Goal: Transaction & Acquisition: Download file/media

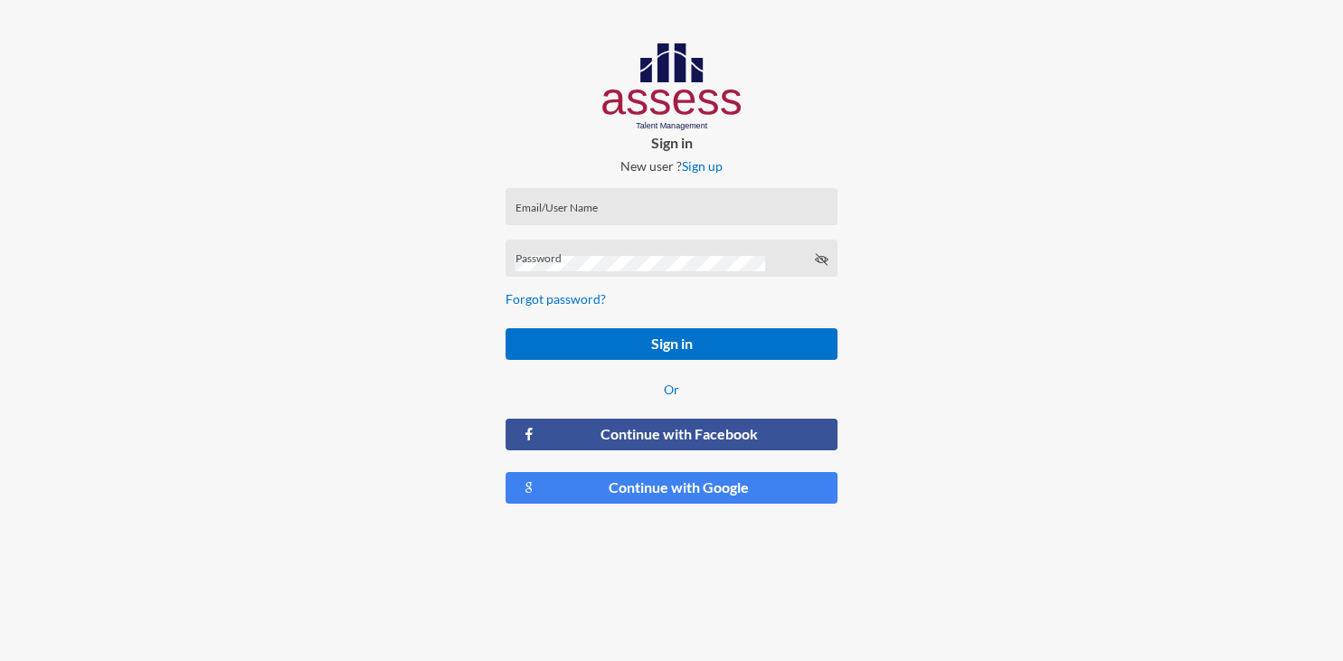
click at [584, 206] on input "Email/User Name" at bounding box center [671, 212] width 313 height 14
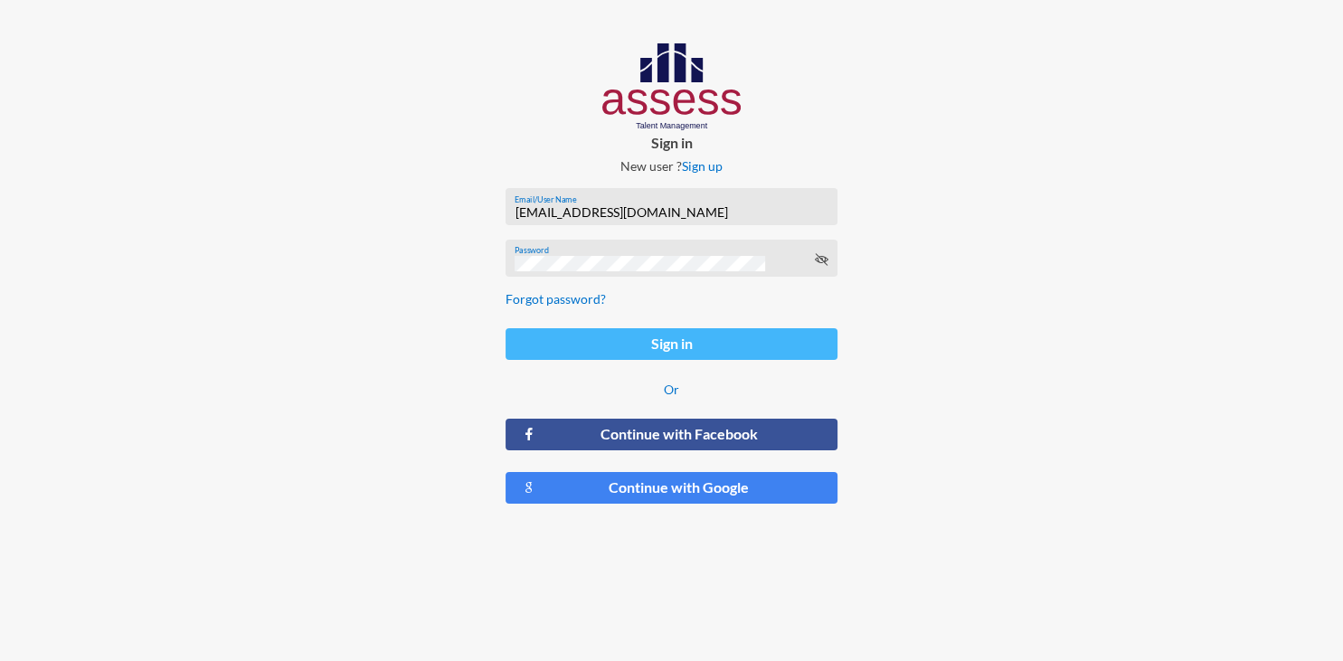
type input "[EMAIL_ADDRESS][DOMAIN_NAME]"
click at [667, 345] on button "Sign in" at bounding box center [671, 344] width 332 height 32
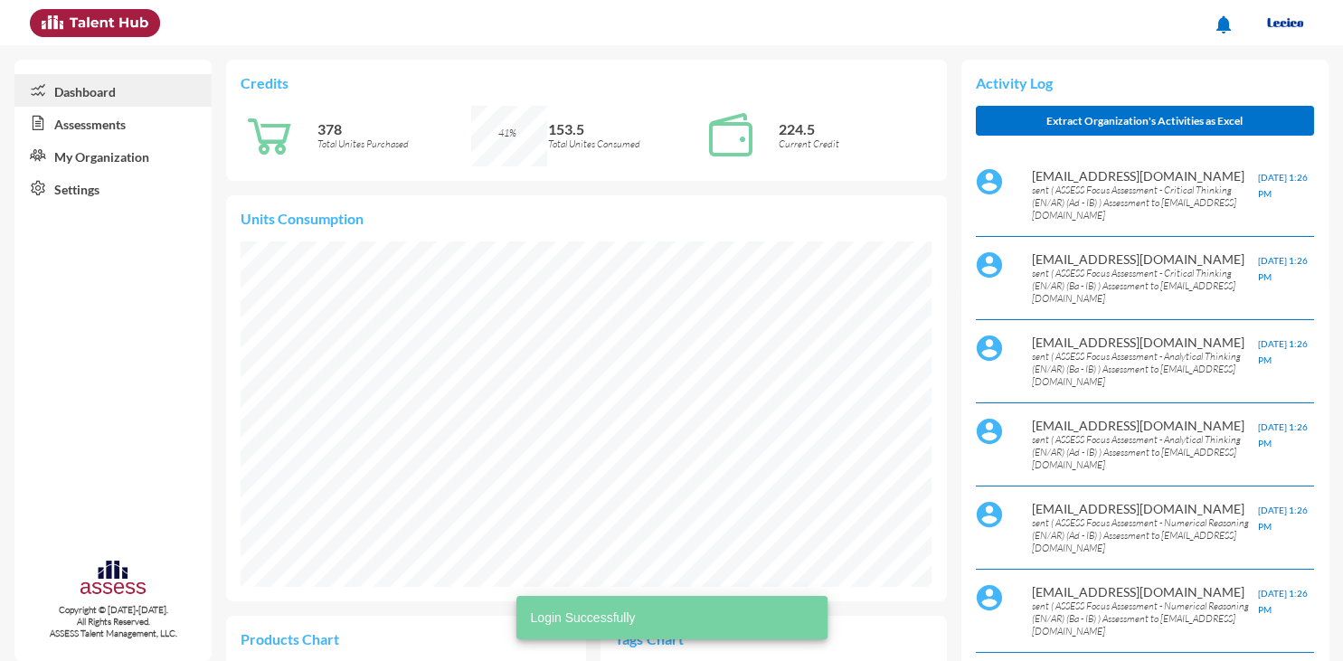
scroll to position [157, 316]
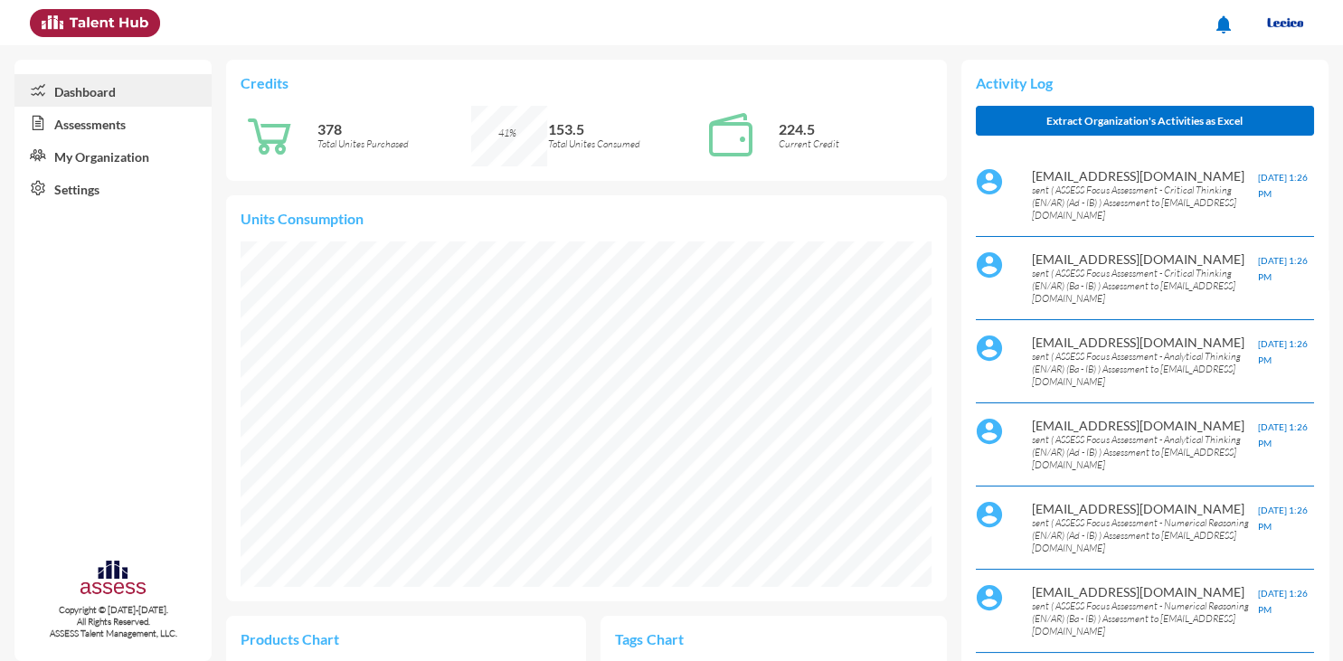
click at [76, 128] on link "Assessments" at bounding box center [112, 123] width 197 height 33
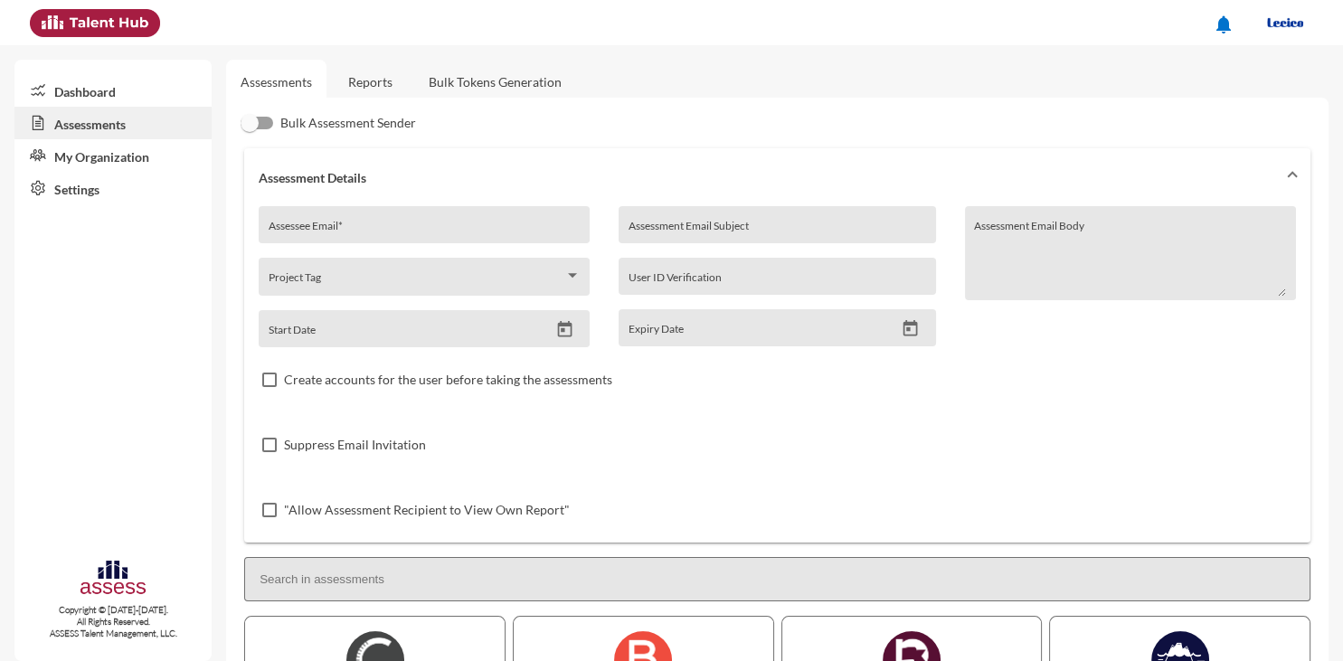
click at [361, 80] on link "Reports" at bounding box center [370, 82] width 73 height 44
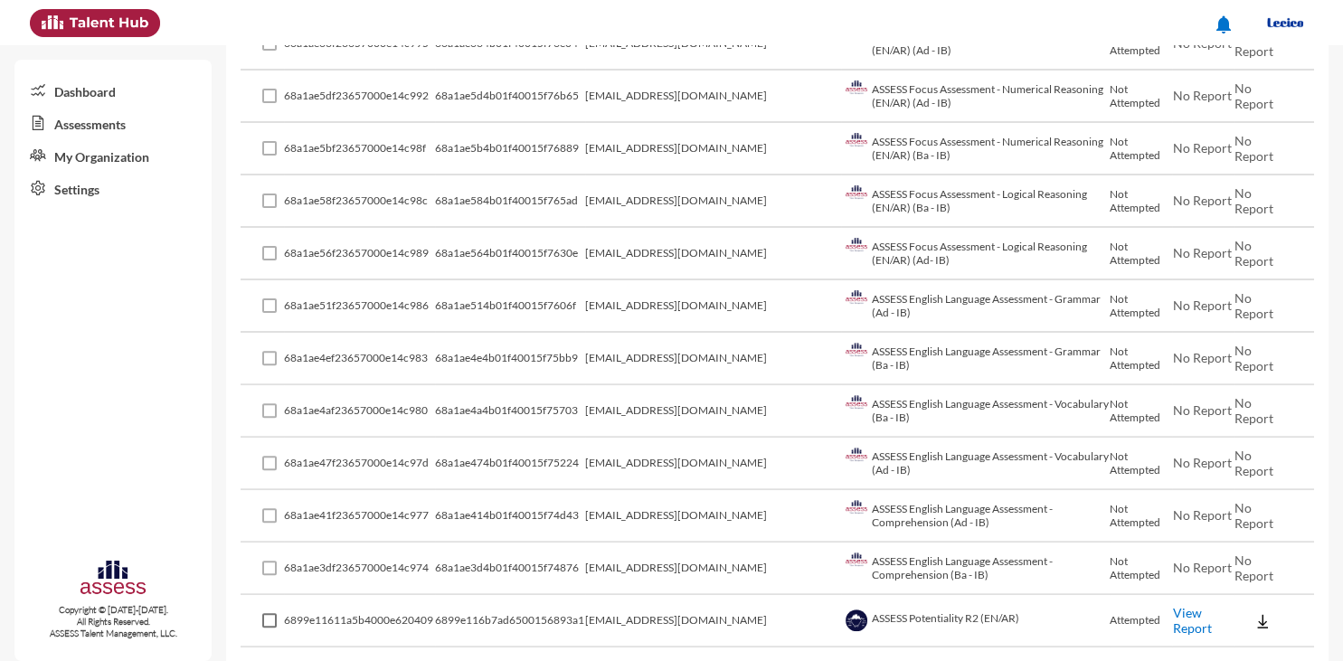
scroll to position [554, 0]
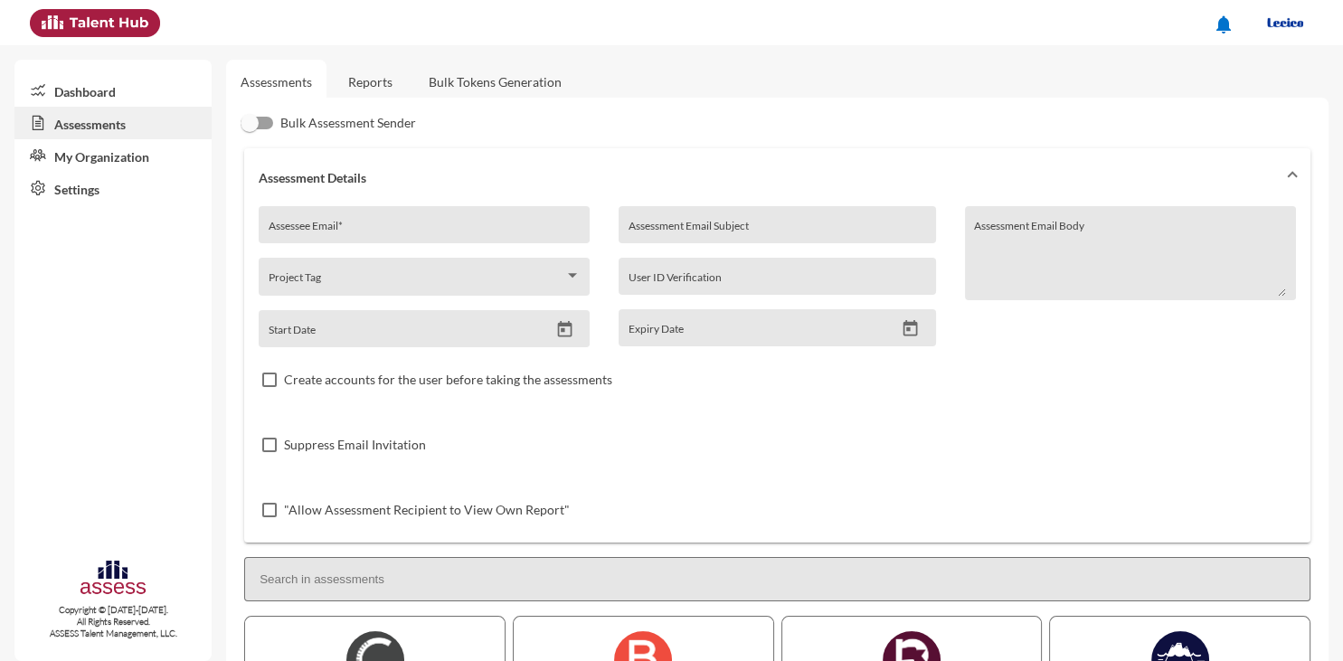
click at [369, 78] on link "Reports" at bounding box center [370, 82] width 73 height 44
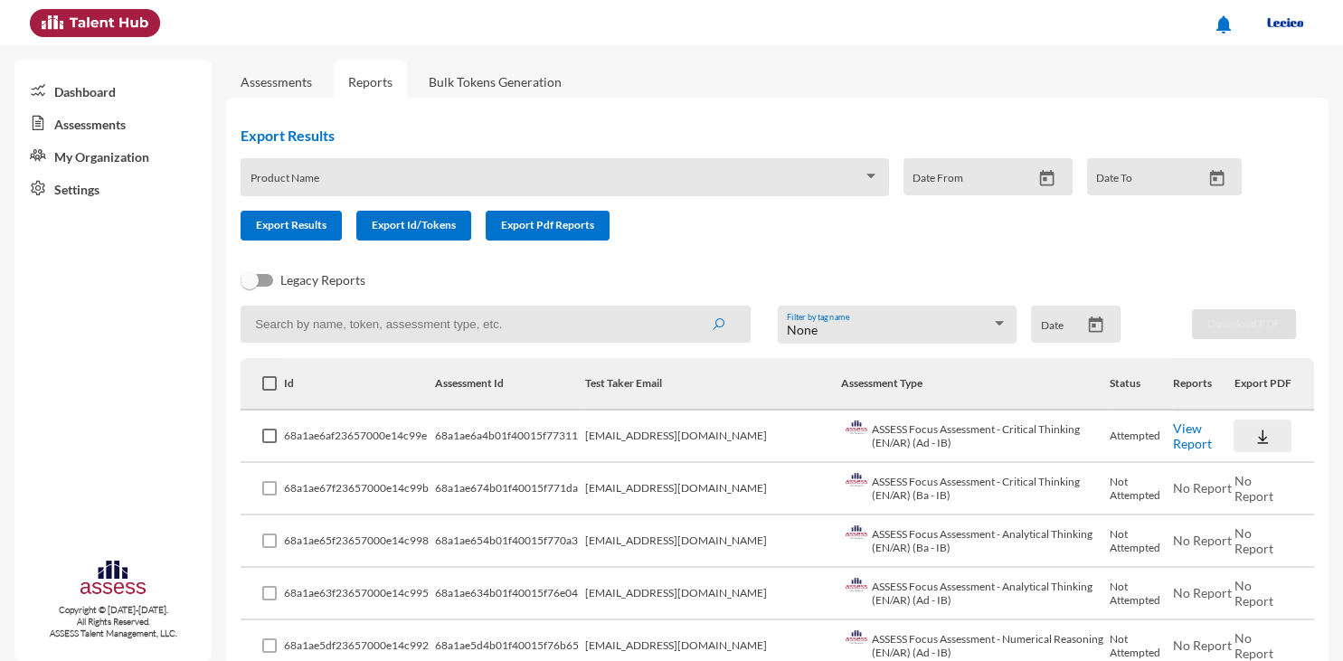
click at [1254, 435] on img at bounding box center [1262, 437] width 18 height 18
click at [1254, 474] on button "EN" at bounding box center [1276, 470] width 101 height 34
